Goal: Find specific page/section: Find specific page/section

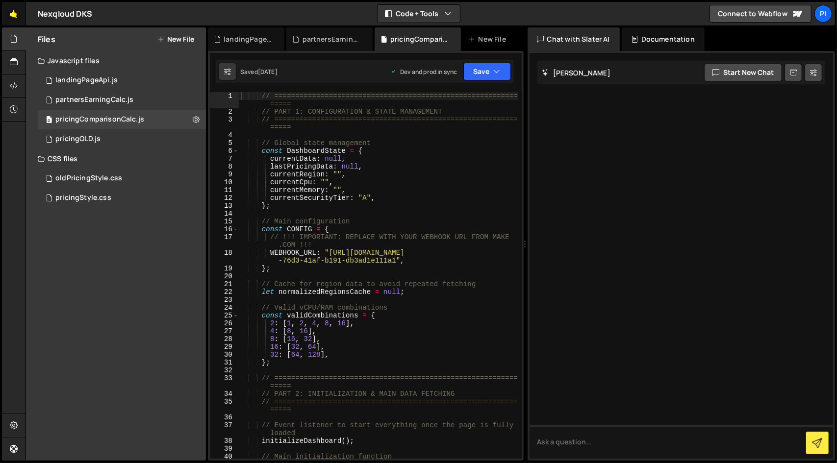
click at [18, 18] on link "🤙" at bounding box center [14, 14] width 24 height 24
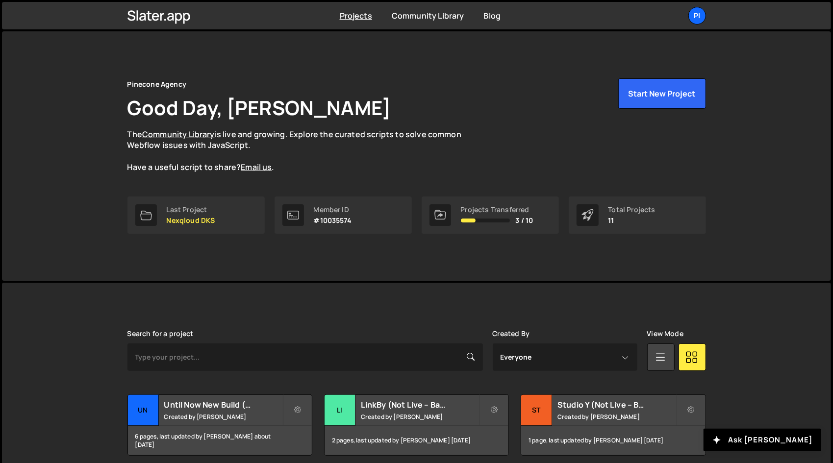
scroll to position [258, 0]
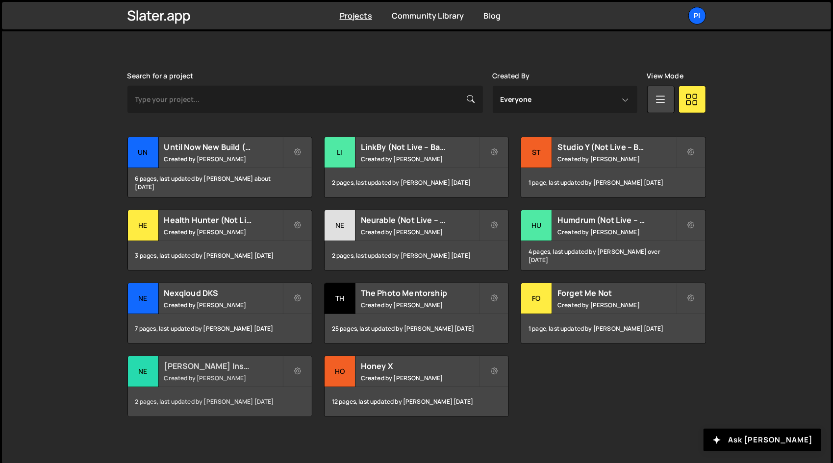
click at [239, 368] on h2 "Nealon Insulation" at bounding box center [223, 366] width 118 height 11
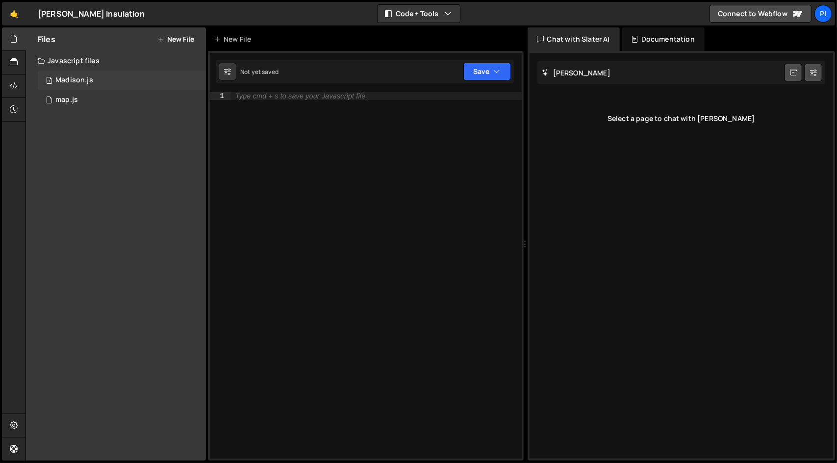
click at [100, 84] on div "0 Madison.js 0" at bounding box center [122, 81] width 168 height 20
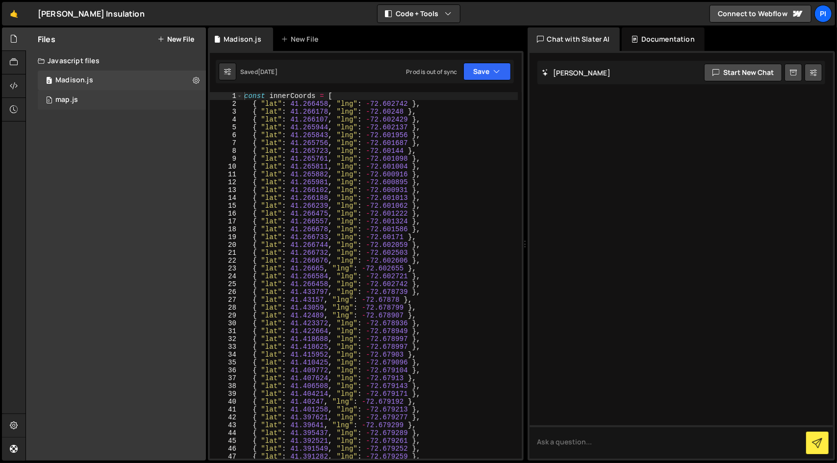
click at [103, 101] on div "0 map.js 0" at bounding box center [122, 100] width 168 height 20
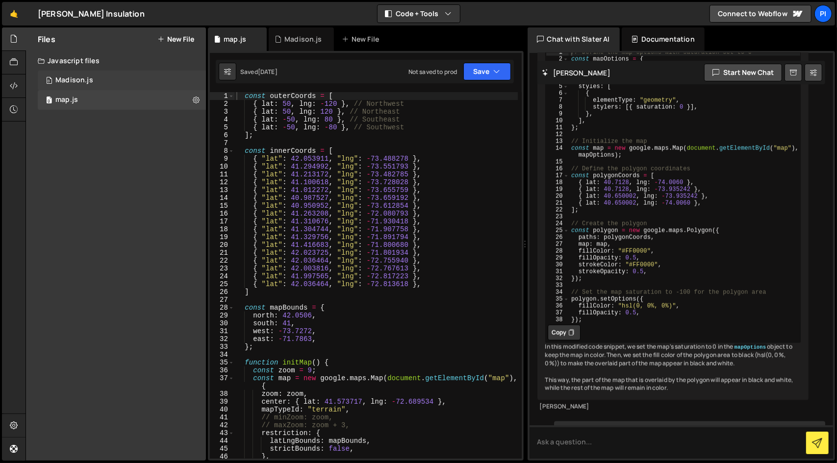
click at [98, 74] on div "0 Madison.js 0" at bounding box center [122, 81] width 168 height 20
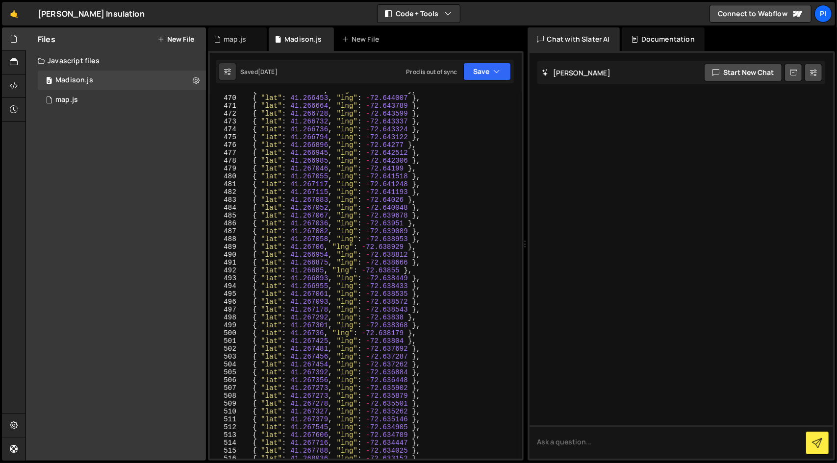
scroll to position [3683, 0]
